Goal: Navigation & Orientation: Find specific page/section

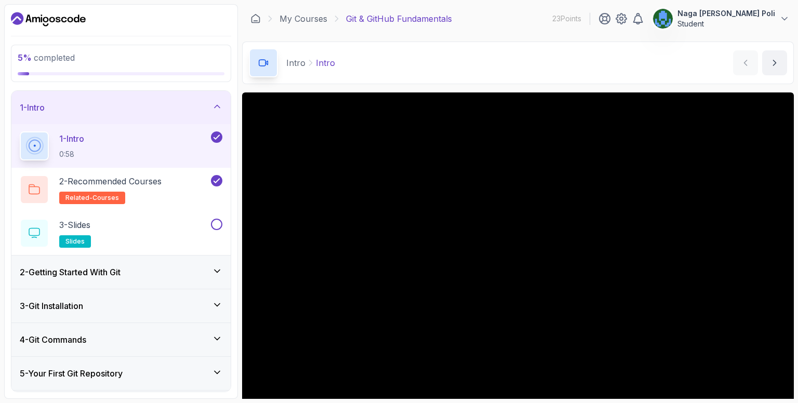
scroll to position [17, 0]
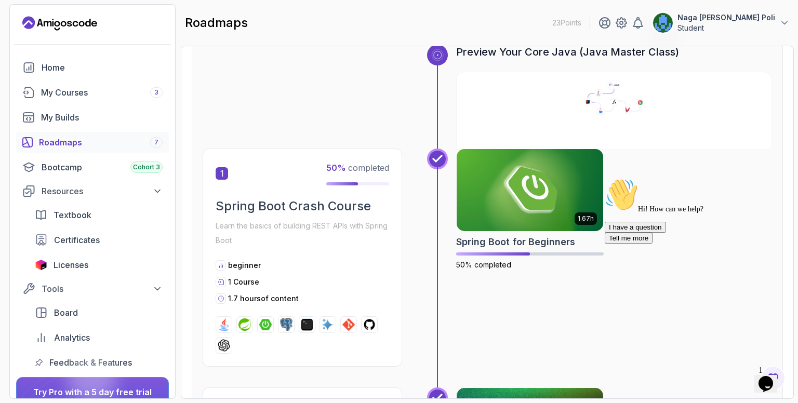
scroll to position [120, 0]
